Goal: Information Seeking & Learning: Learn about a topic

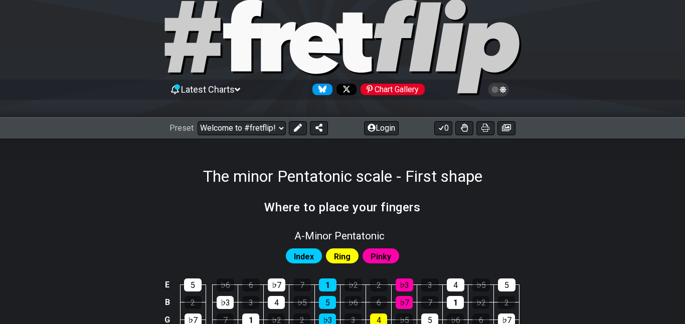
scroll to position [30, 0]
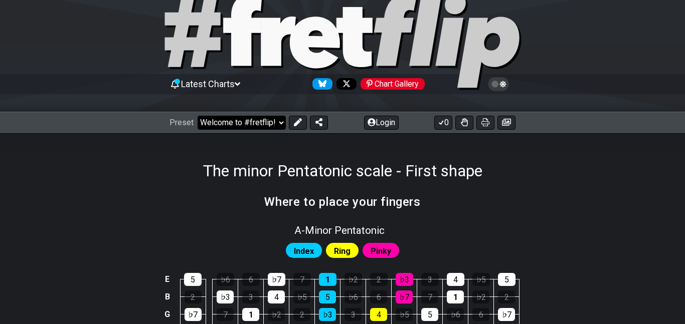
click at [268, 119] on select "Welcome to #fretflip! Initial Preset Custom Preset Minor Pentatonic Major Penta…" at bounding box center [242, 123] width 88 height 14
click at [198, 116] on select "Welcome to #fretflip! Initial Preset Custom Preset Minor Pentatonic Major Penta…" at bounding box center [242, 123] width 88 height 14
select select "/minor-pentatonic"
select select "C"
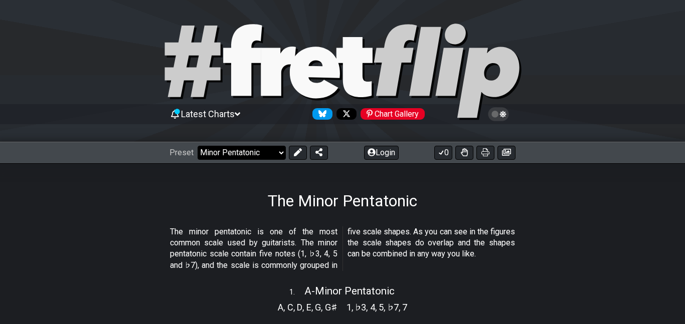
click at [255, 154] on select "Welcome to #fretflip! Initial Preset Custom Preset Minor Pentatonic Major Penta…" at bounding box center [242, 153] width 88 height 14
click at [198, 146] on select "Welcome to #fretflip! Initial Preset Custom Preset Minor Pentatonic Major Penta…" at bounding box center [242, 153] width 88 height 14
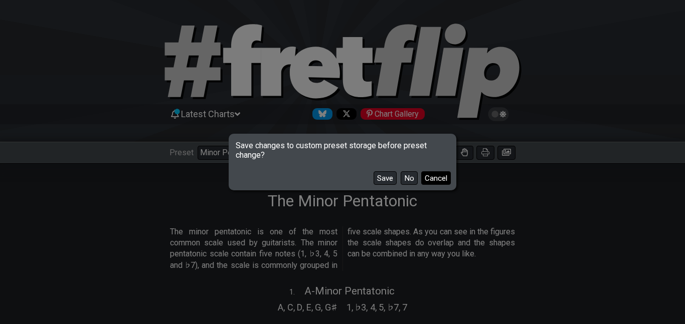
click at [436, 179] on button "Cancel" at bounding box center [436, 179] width 30 height 14
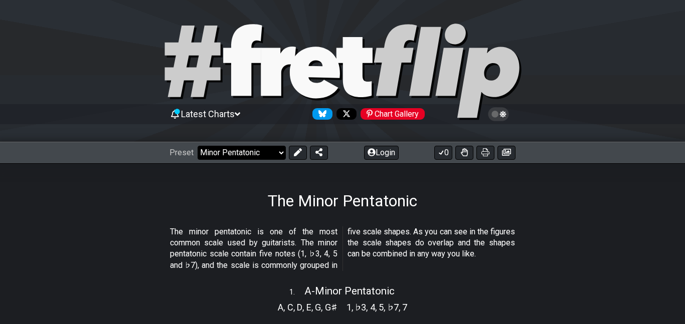
click at [255, 158] on select "Welcome to #fretflip! Initial Preset Custom Preset Minor Pentatonic Major Penta…" at bounding box center [242, 153] width 88 height 14
click at [198, 146] on select "Welcome to #fretflip! Initial Preset Custom Preset Minor Pentatonic Major Penta…" at bounding box center [242, 153] width 88 height 14
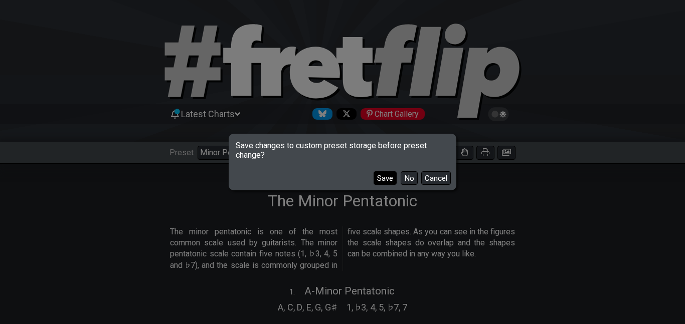
click at [385, 178] on button "Save" at bounding box center [385, 179] width 23 height 14
select select "/welcome"
select select "C"
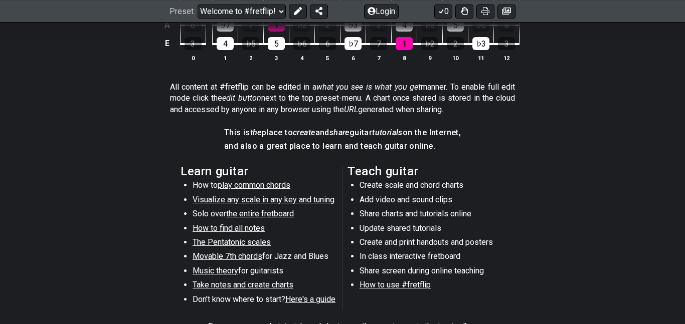
scroll to position [425, 0]
click at [278, 202] on span "Visualize any scale in any key and tuning" at bounding box center [264, 200] width 142 height 10
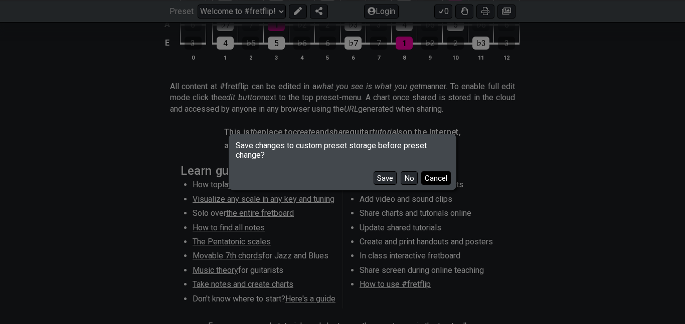
click at [446, 182] on button "Cancel" at bounding box center [436, 179] width 30 height 14
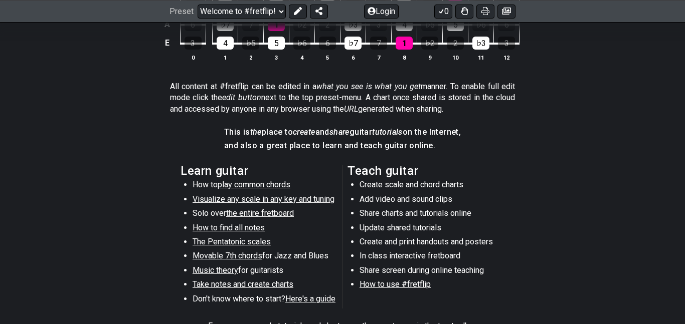
click at [274, 216] on span "the entire fretboard" at bounding box center [260, 214] width 68 height 10
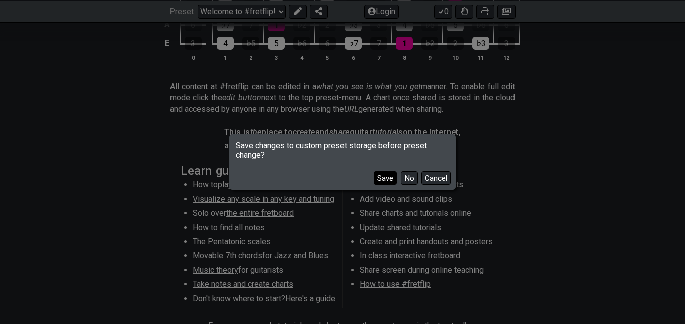
click at [392, 181] on button "Save" at bounding box center [385, 179] width 23 height 14
select select "/how-to-solo"
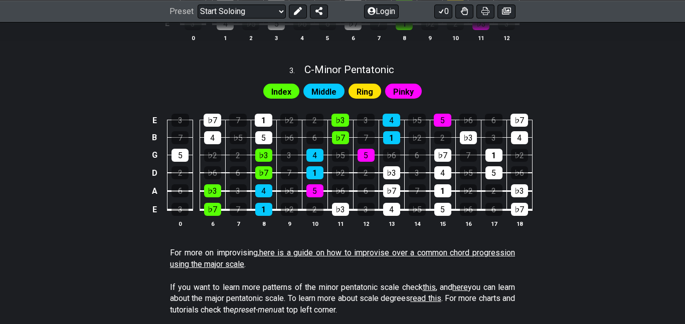
scroll to position [752, 0]
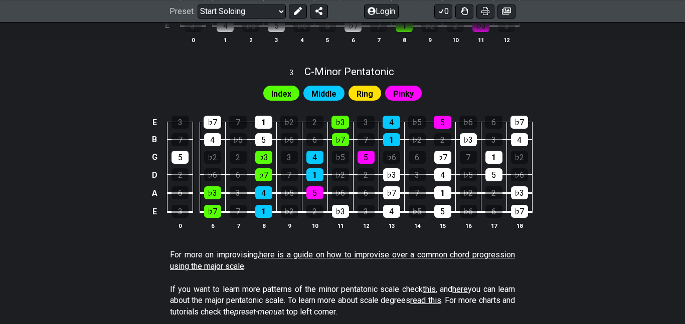
click at [509, 265] on p "For more on improvising, here is a guide on how to improvise over a common chor…" at bounding box center [342, 261] width 345 height 23
click at [503, 253] on link "here is a guide on how to improvise over a common chord progression using the m…" at bounding box center [342, 260] width 345 height 21
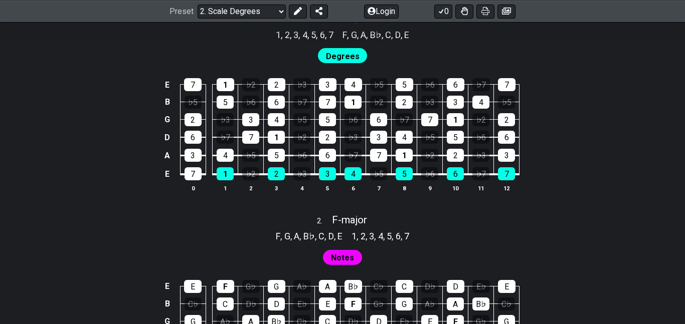
scroll to position [688, 0]
